Goal: Task Accomplishment & Management: Manage account settings

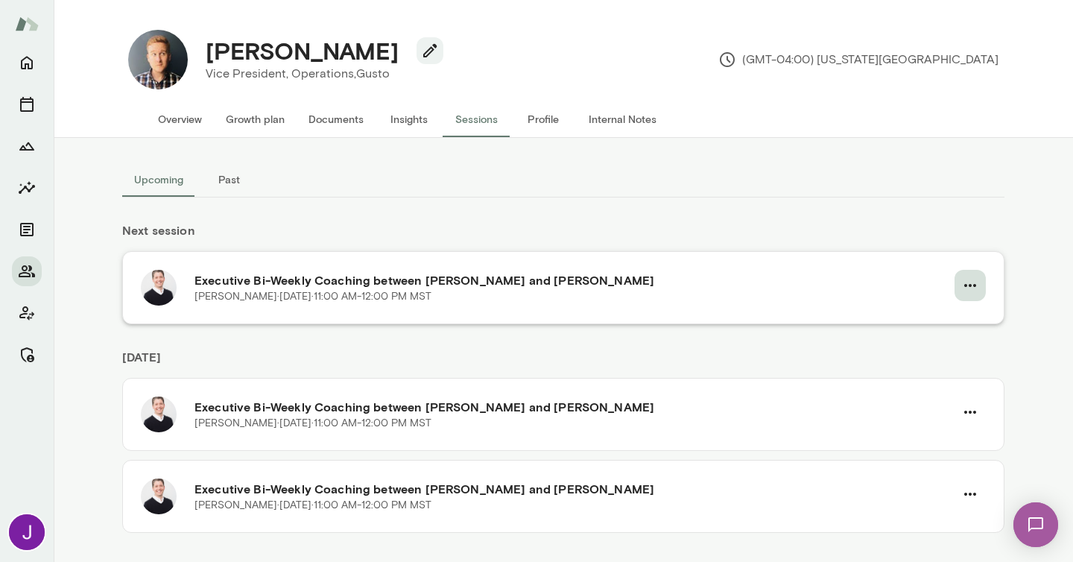
click at [973, 290] on icon "button" at bounding box center [970, 285] width 18 height 18
click at [927, 360] on li "Cancel" at bounding box center [929, 347] width 115 height 27
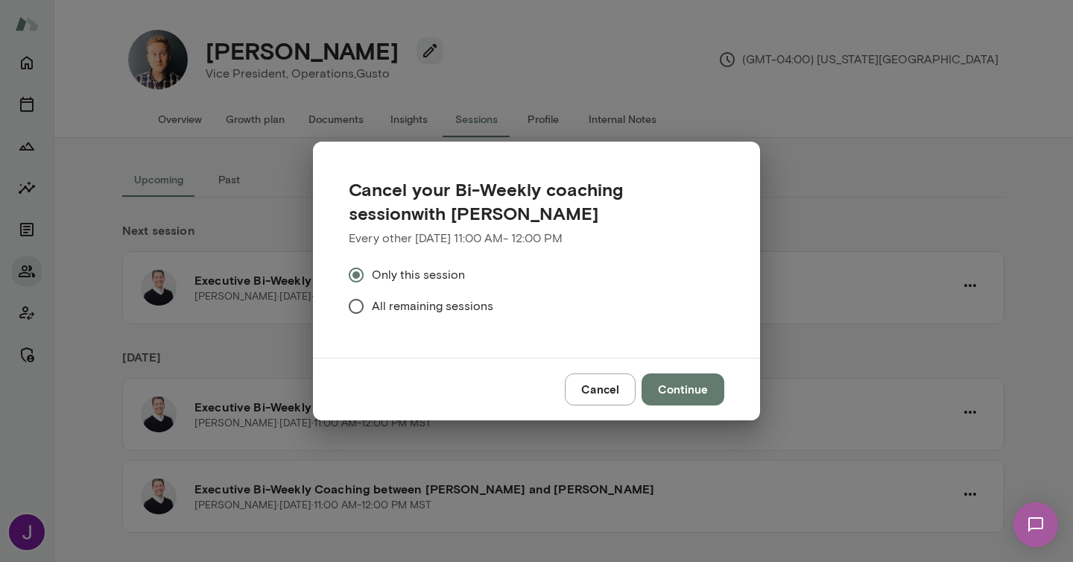
click at [466, 303] on span "All remaining sessions" at bounding box center [432, 306] width 121 height 18
click at [671, 395] on button "Continue" at bounding box center [682, 388] width 83 height 31
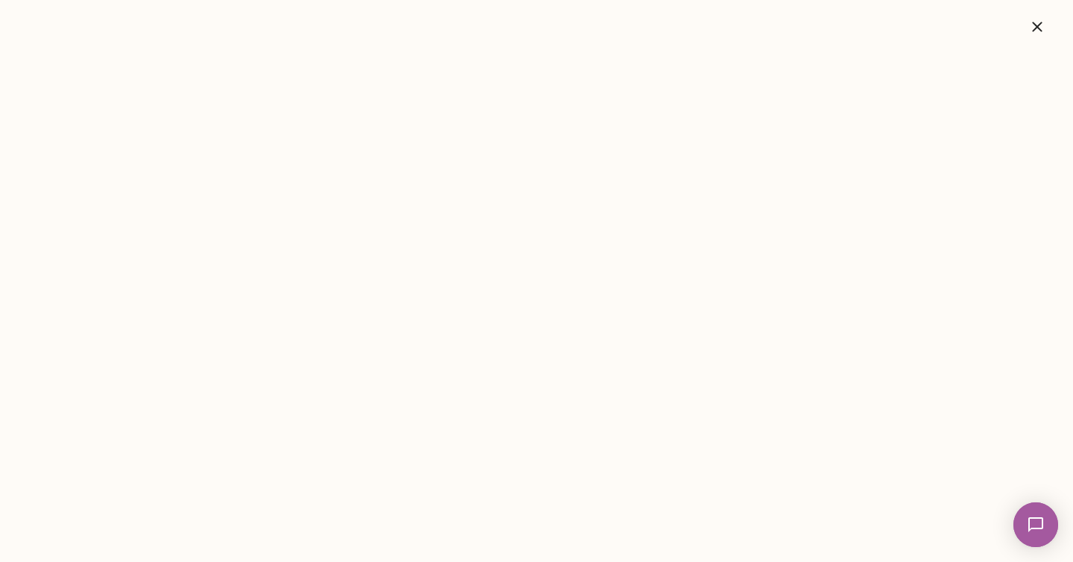
click at [1039, 34] on icon "button" at bounding box center [1037, 27] width 18 height 18
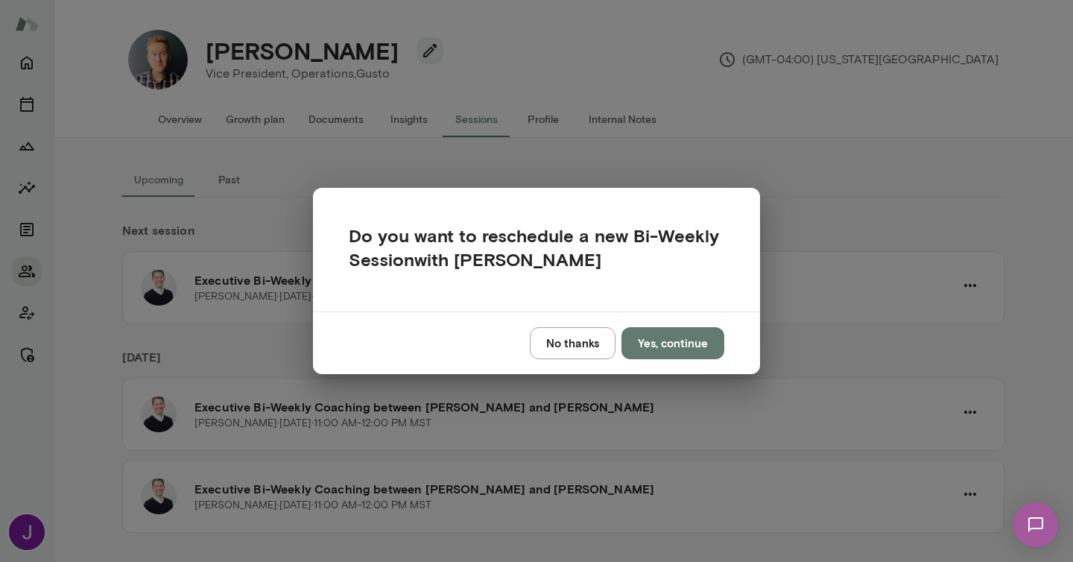
click at [574, 334] on button "No thanks" at bounding box center [573, 342] width 86 height 31
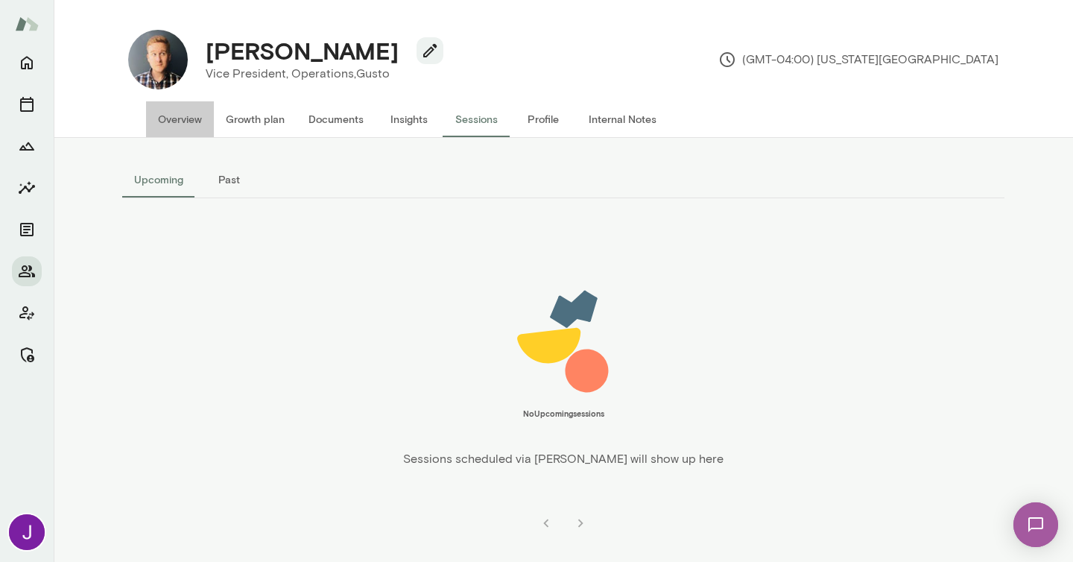
click at [159, 133] on button "Overview" at bounding box center [180, 119] width 68 height 36
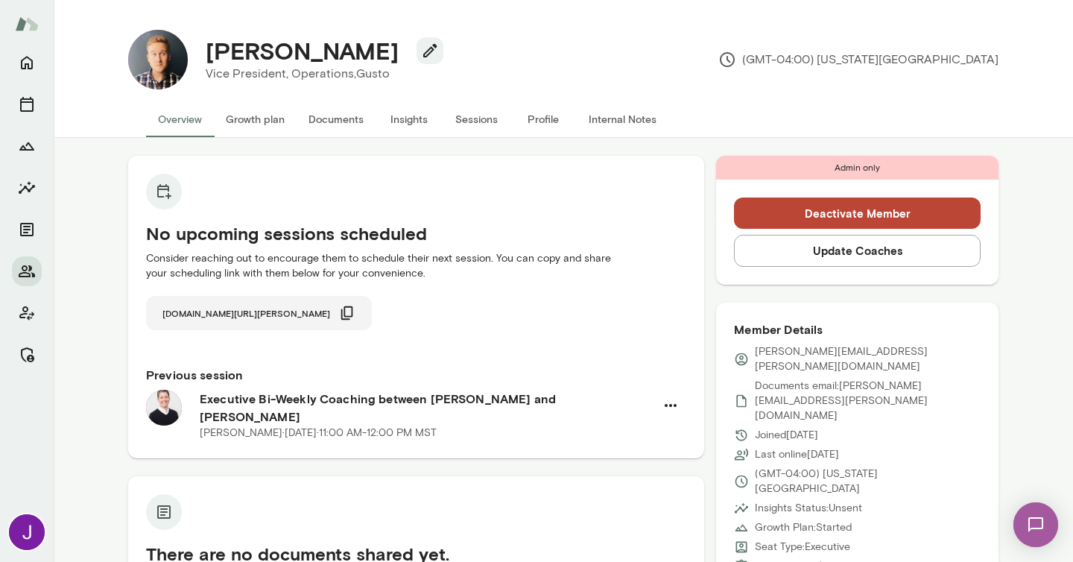
click at [238, 312] on span "[DOMAIN_NAME][URL][PERSON_NAME]" at bounding box center [246, 313] width 168 height 12
click at [294, 52] on h4 "[PERSON_NAME]" at bounding box center [302, 51] width 193 height 28
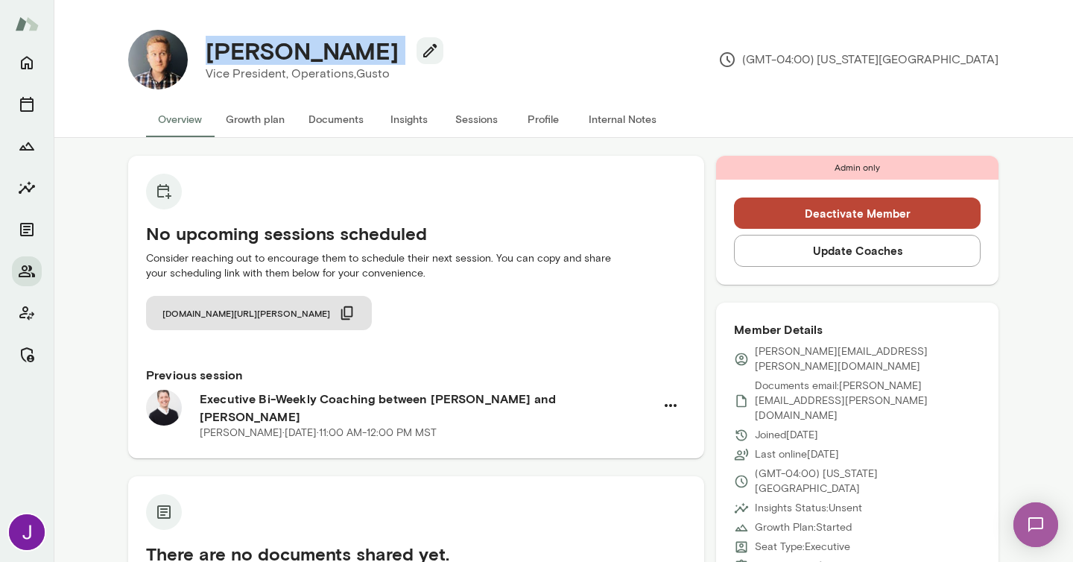
click at [294, 52] on h4 "[PERSON_NAME]" at bounding box center [302, 51] width 193 height 28
copy div "[PERSON_NAME]"
click at [787, 350] on p "[PERSON_NAME][EMAIL_ADDRESS][PERSON_NAME][DOMAIN_NAME]" at bounding box center [868, 359] width 226 height 30
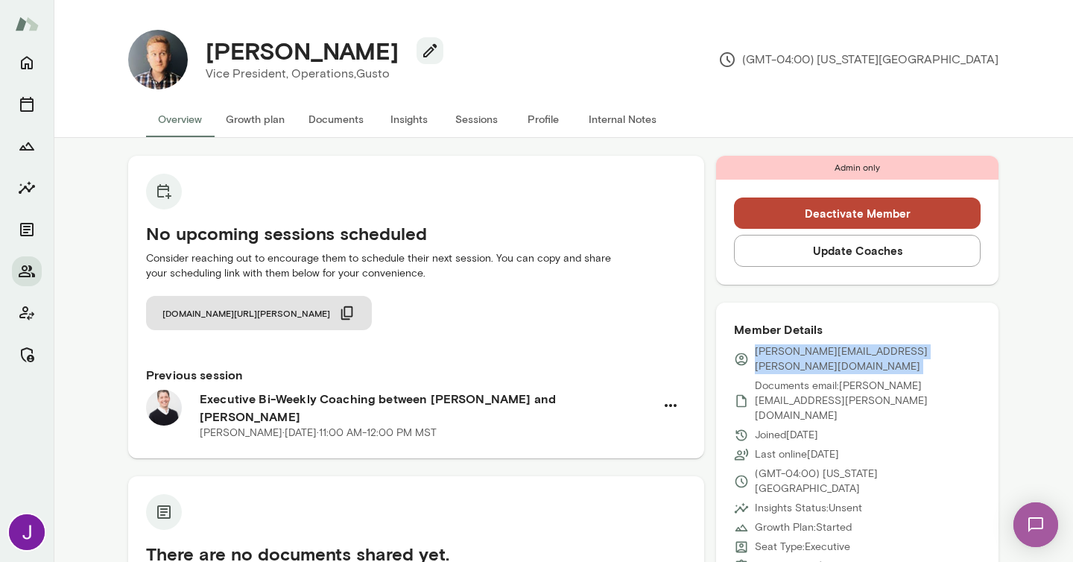
click at [787, 350] on p "[PERSON_NAME][EMAIL_ADDRESS][PERSON_NAME][DOMAIN_NAME]" at bounding box center [868, 359] width 226 height 30
copy div "[PERSON_NAME][EMAIL_ADDRESS][PERSON_NAME][DOMAIN_NAME]"
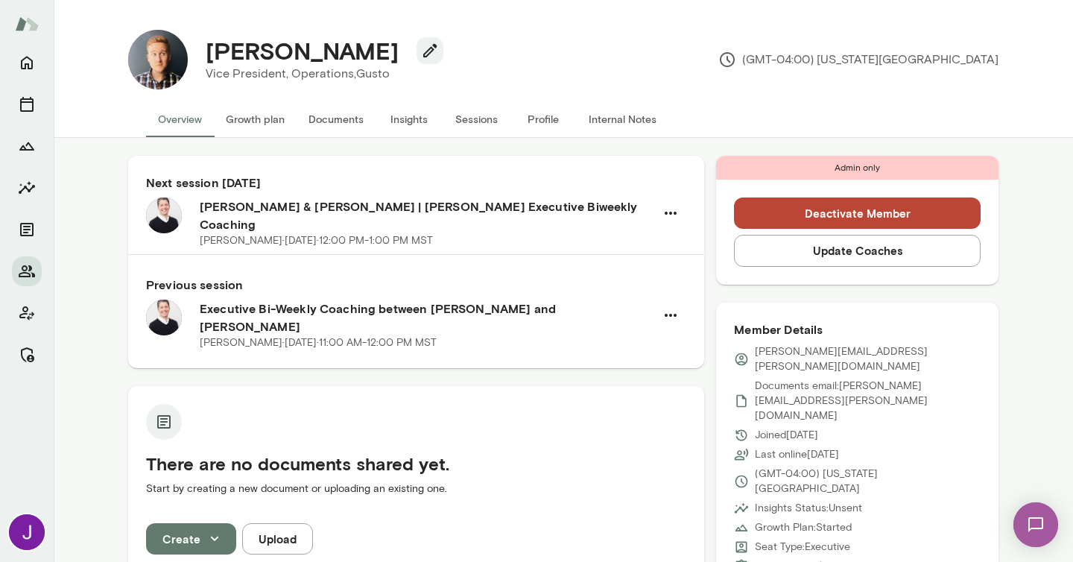
click at [480, 131] on button "Sessions" at bounding box center [476, 119] width 67 height 36
